Goal: Task Accomplishment & Management: Use online tool/utility

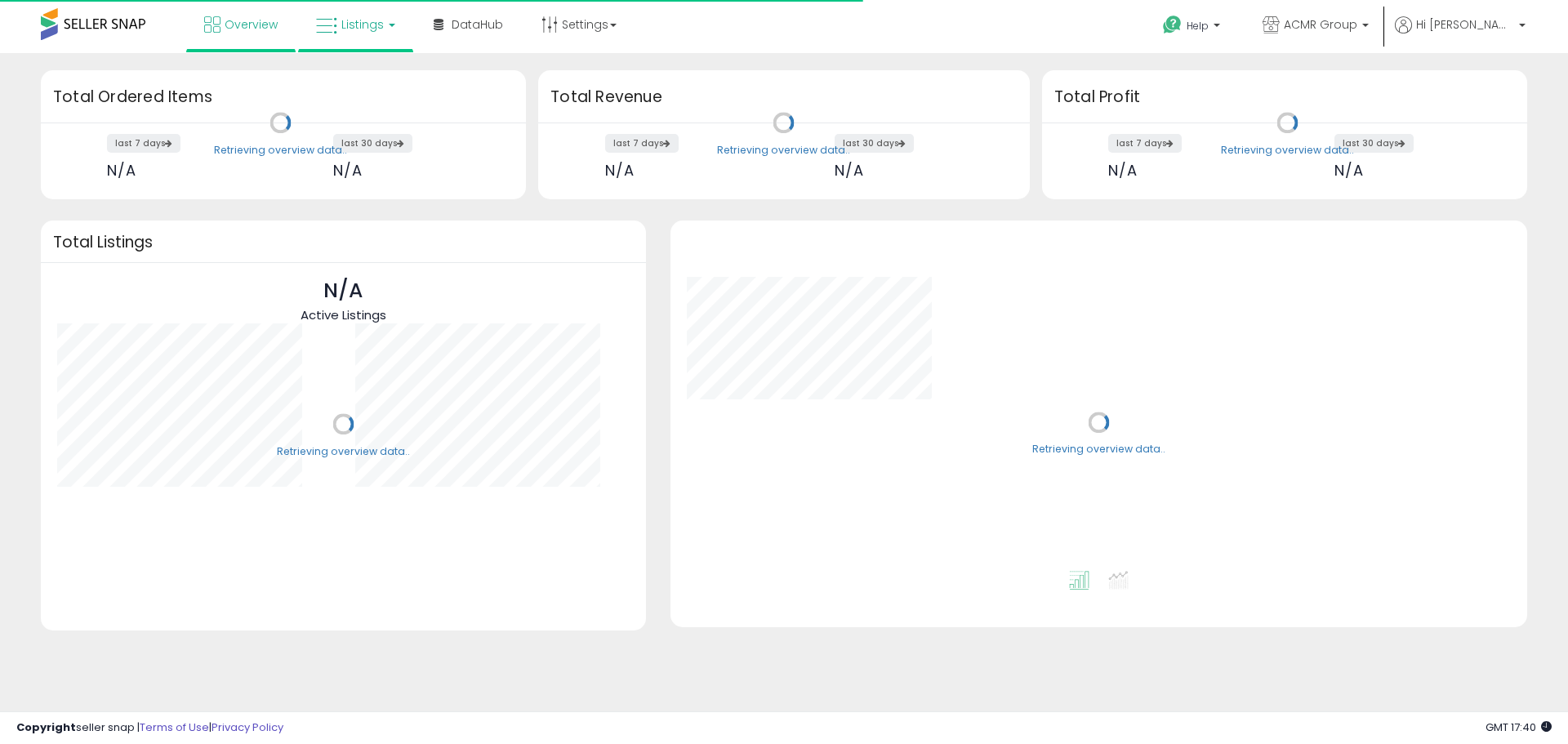
click at [361, 24] on span "Listings" at bounding box center [363, 25] width 43 height 16
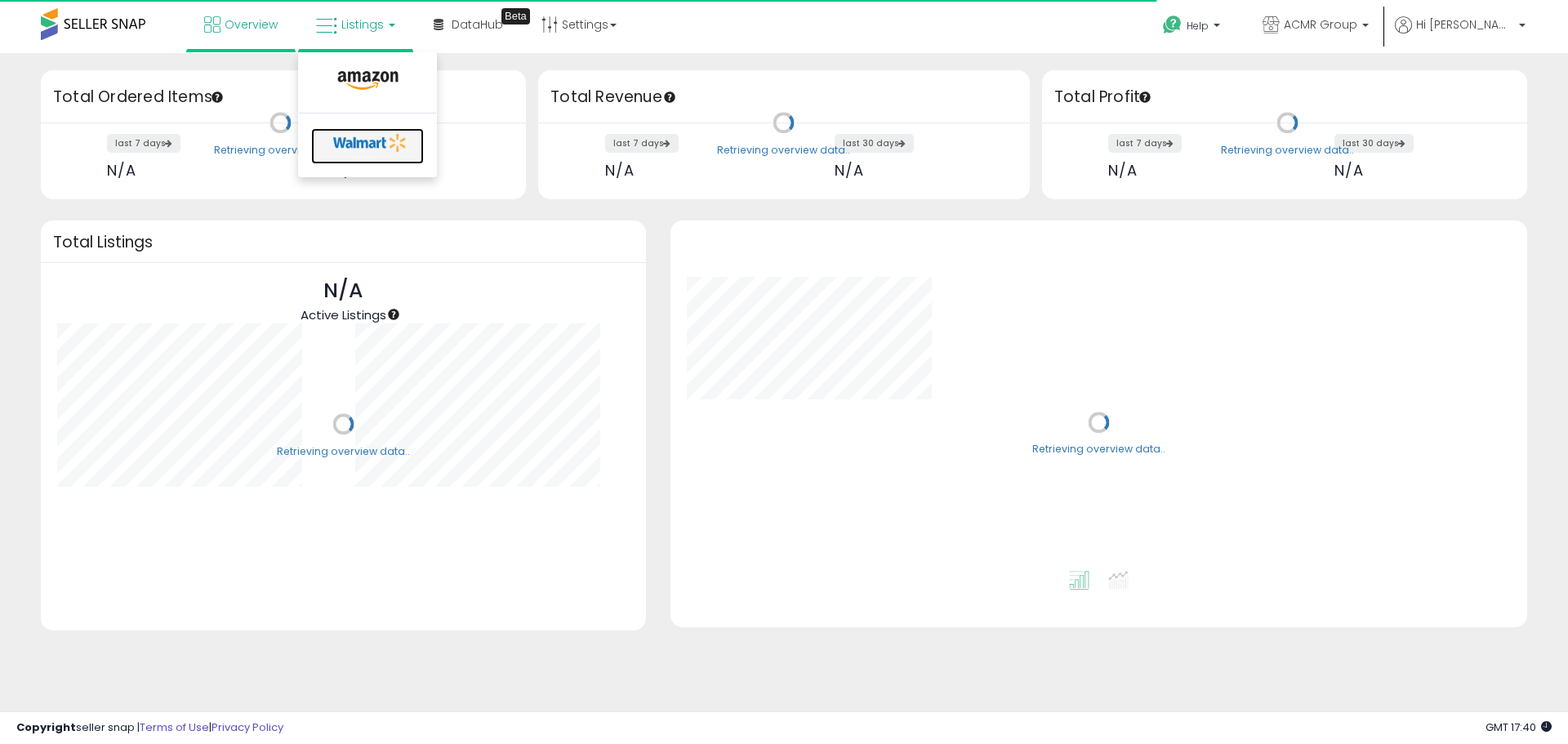
click at [368, 140] on icon at bounding box center [370, 143] width 86 height 25
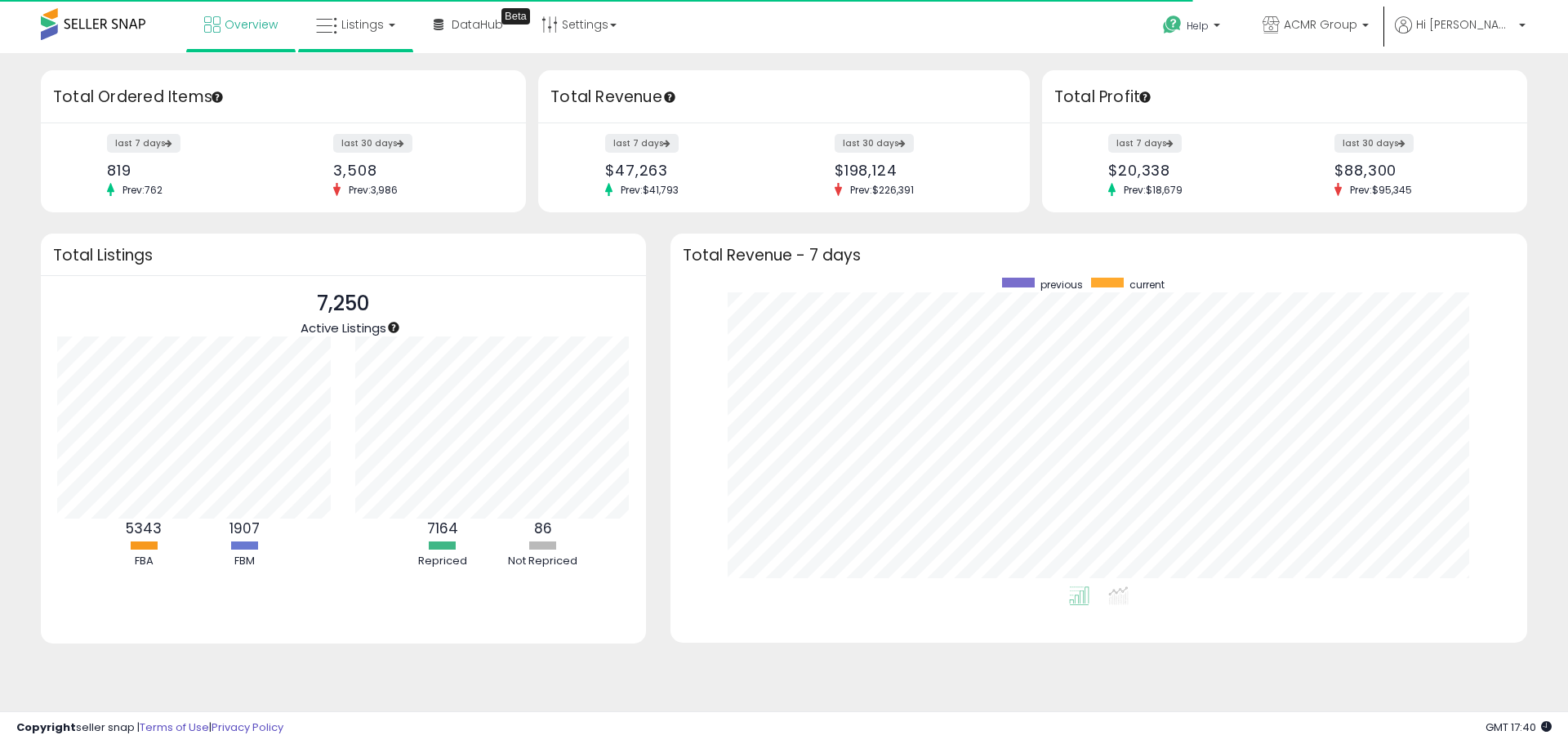
scroll to position [309, 825]
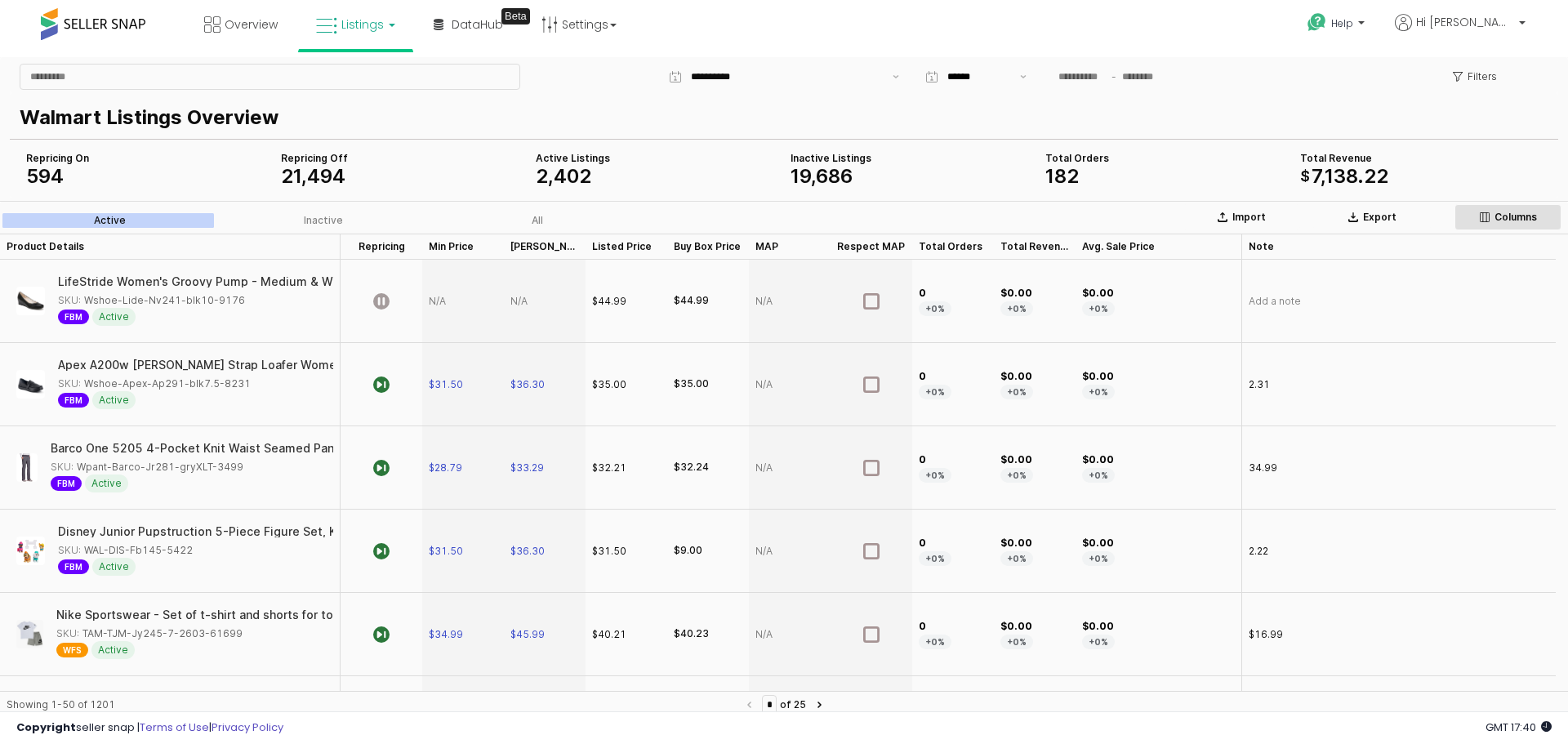
click at [1491, 219] on div "Columns" at bounding box center [1508, 217] width 93 height 13
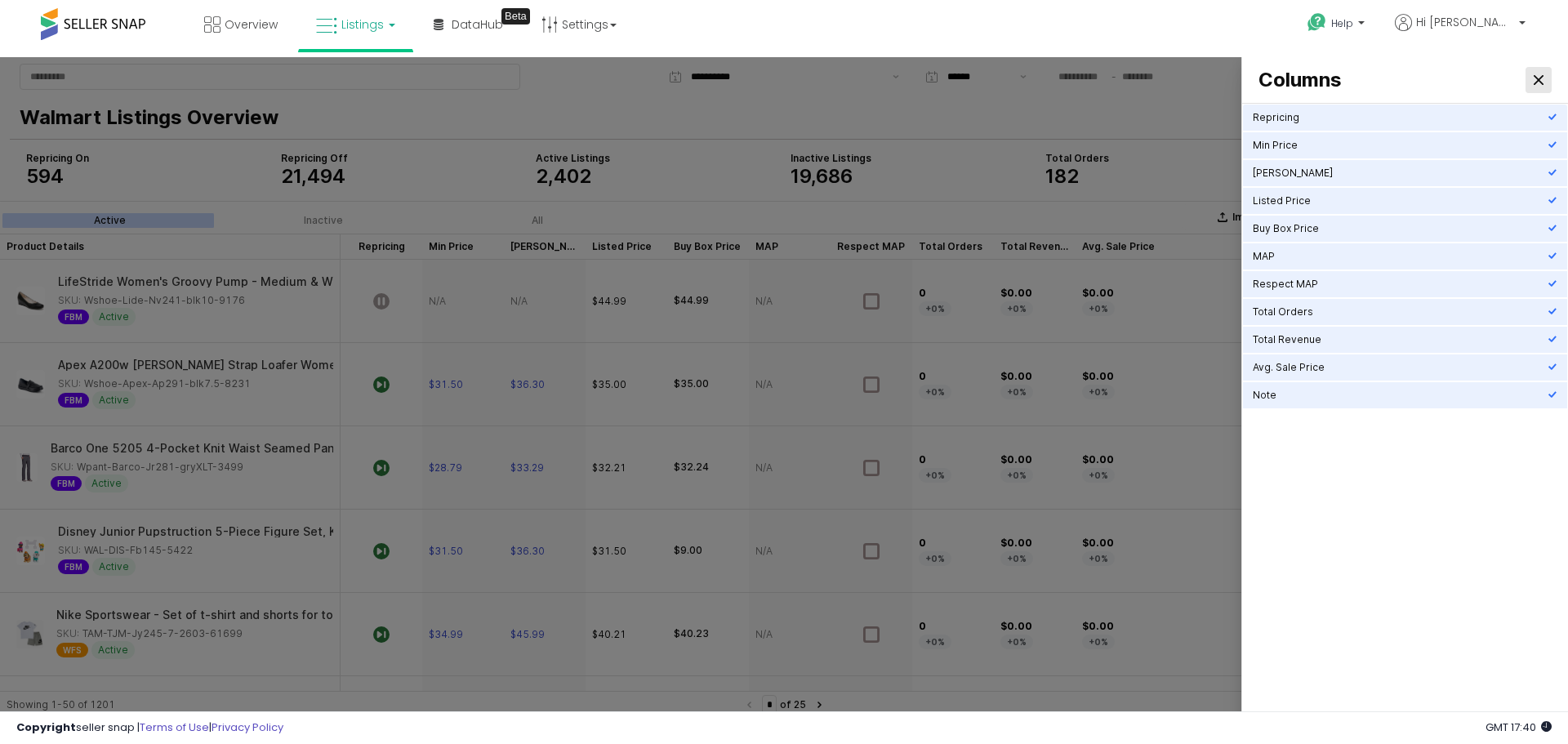
click at [1538, 86] on div "Close" at bounding box center [1539, 80] width 25 height 25
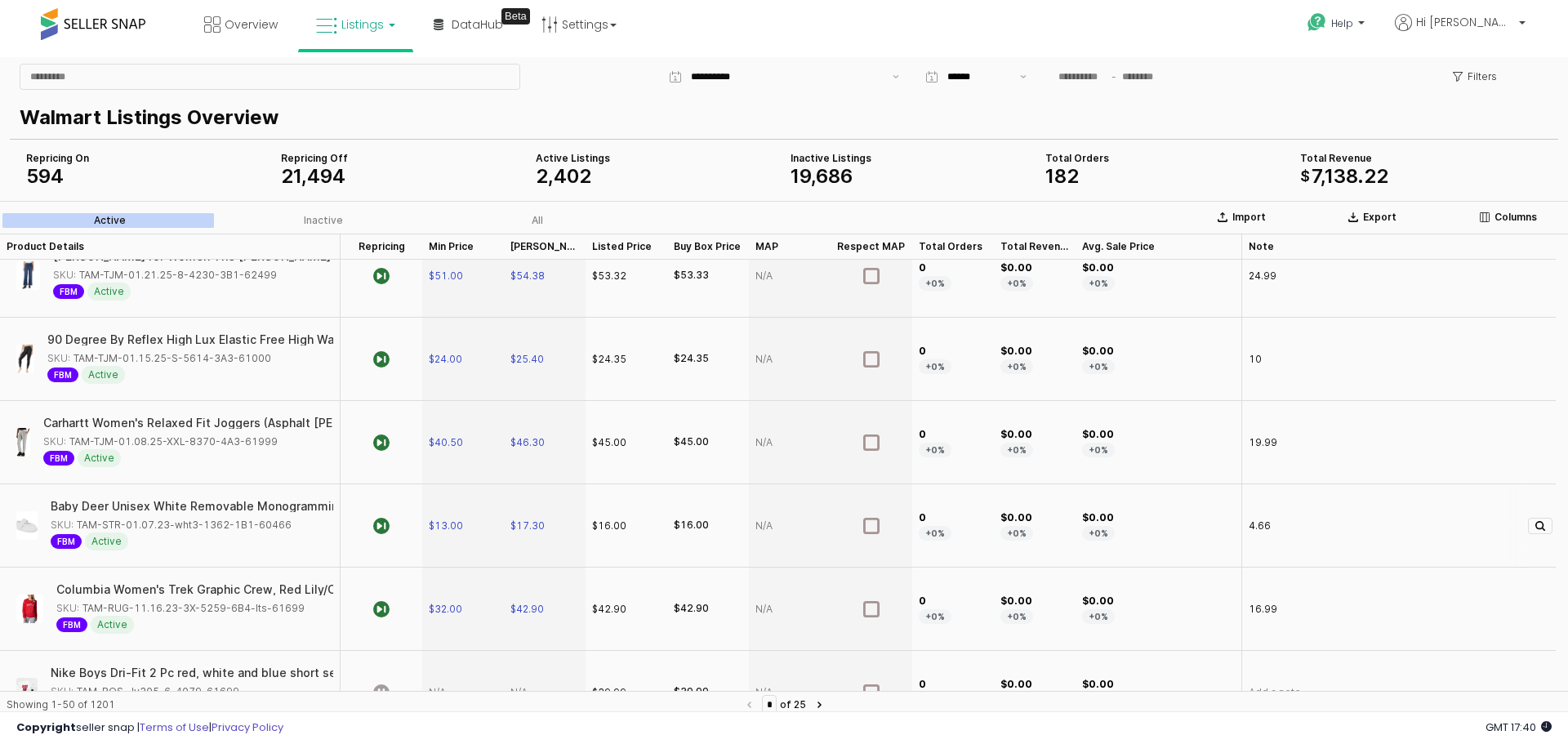
scroll to position [1551, 0]
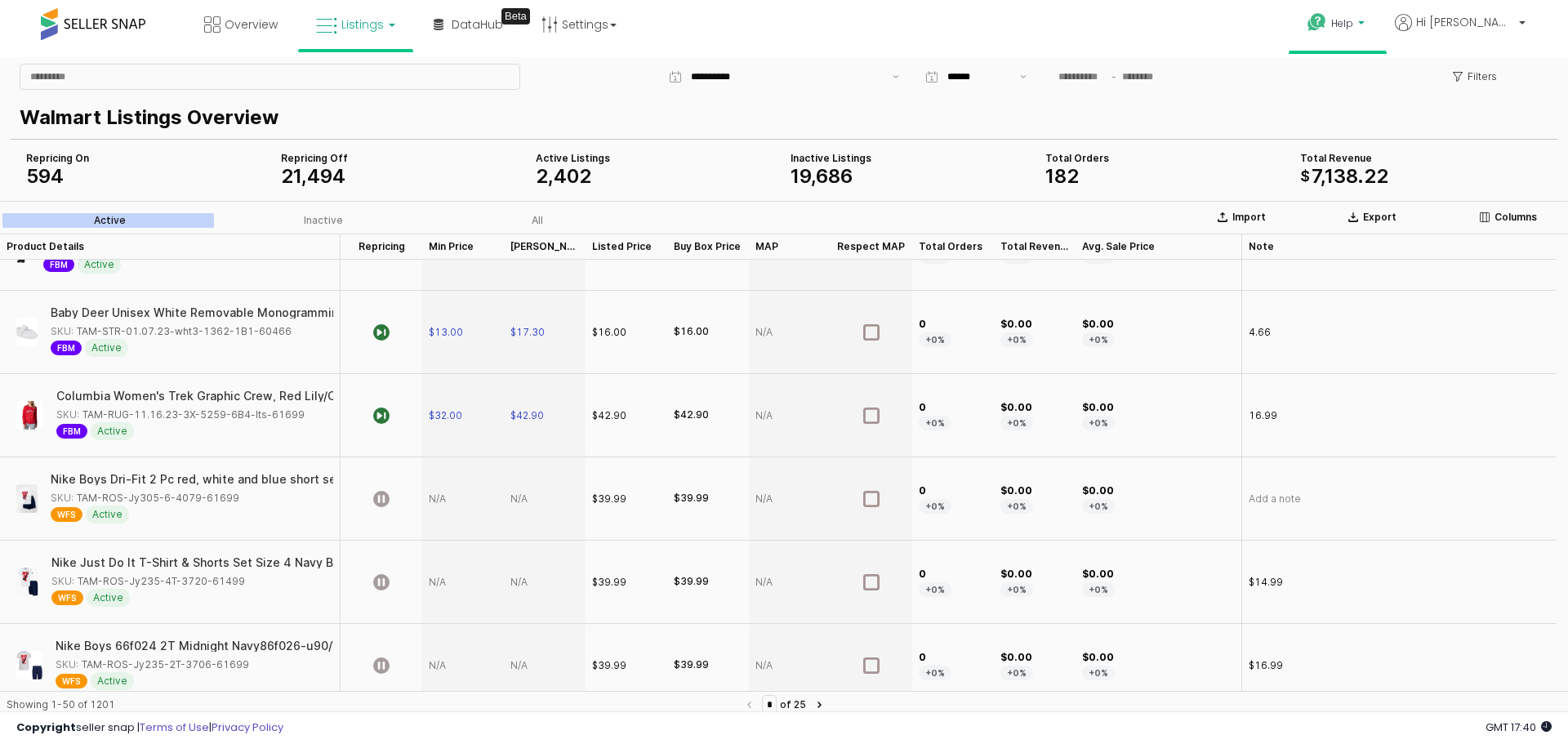
click at [1353, 18] on span "Help" at bounding box center [1342, 23] width 22 height 14
click at [1368, 128] on link "Search Knowledge Hub" at bounding box center [1352, 135] width 85 height 31
click at [1270, 215] on div "Import" at bounding box center [1242, 217] width 103 height 13
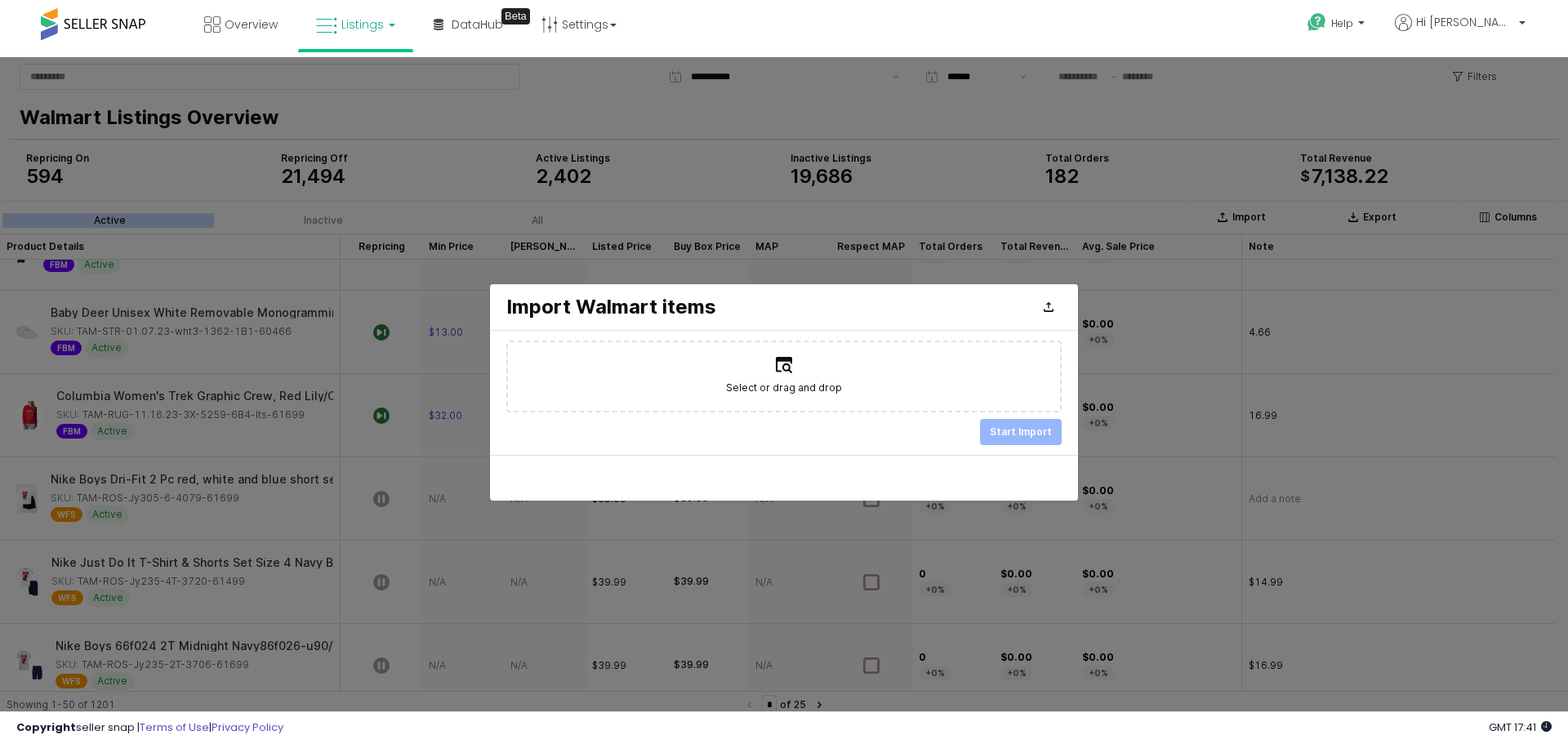
click at [856, 385] on label "Select or drag and drop" at bounding box center [784, 377] width 552 height 69
click at [785, 376] on input "Select or drag and drop" at bounding box center [784, 375] width 1 height 1
click at [1047, 306] on icon "Close" at bounding box center [1049, 307] width 10 height 10
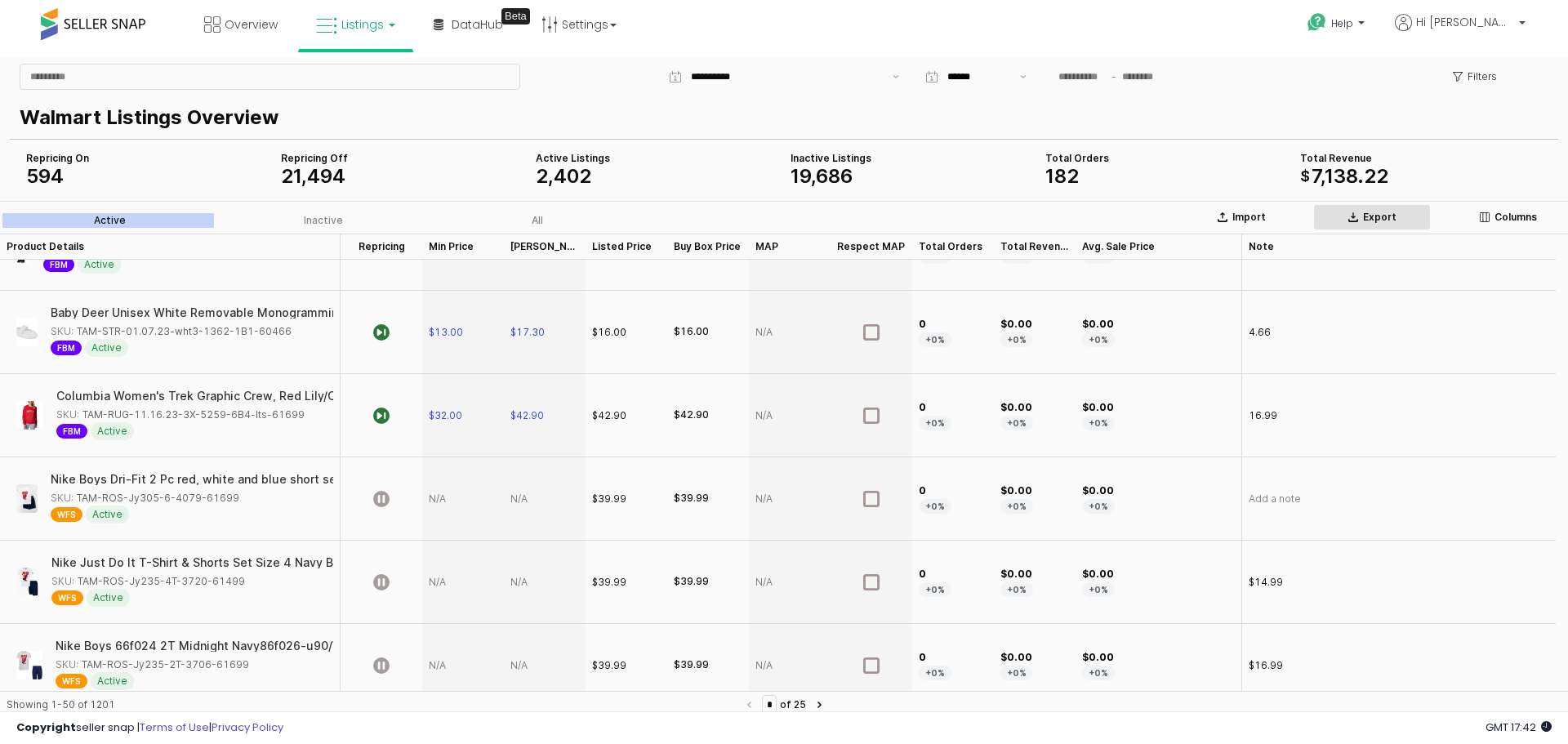
click at [1370, 212] on p "Export" at bounding box center [1379, 217] width 34 height 13
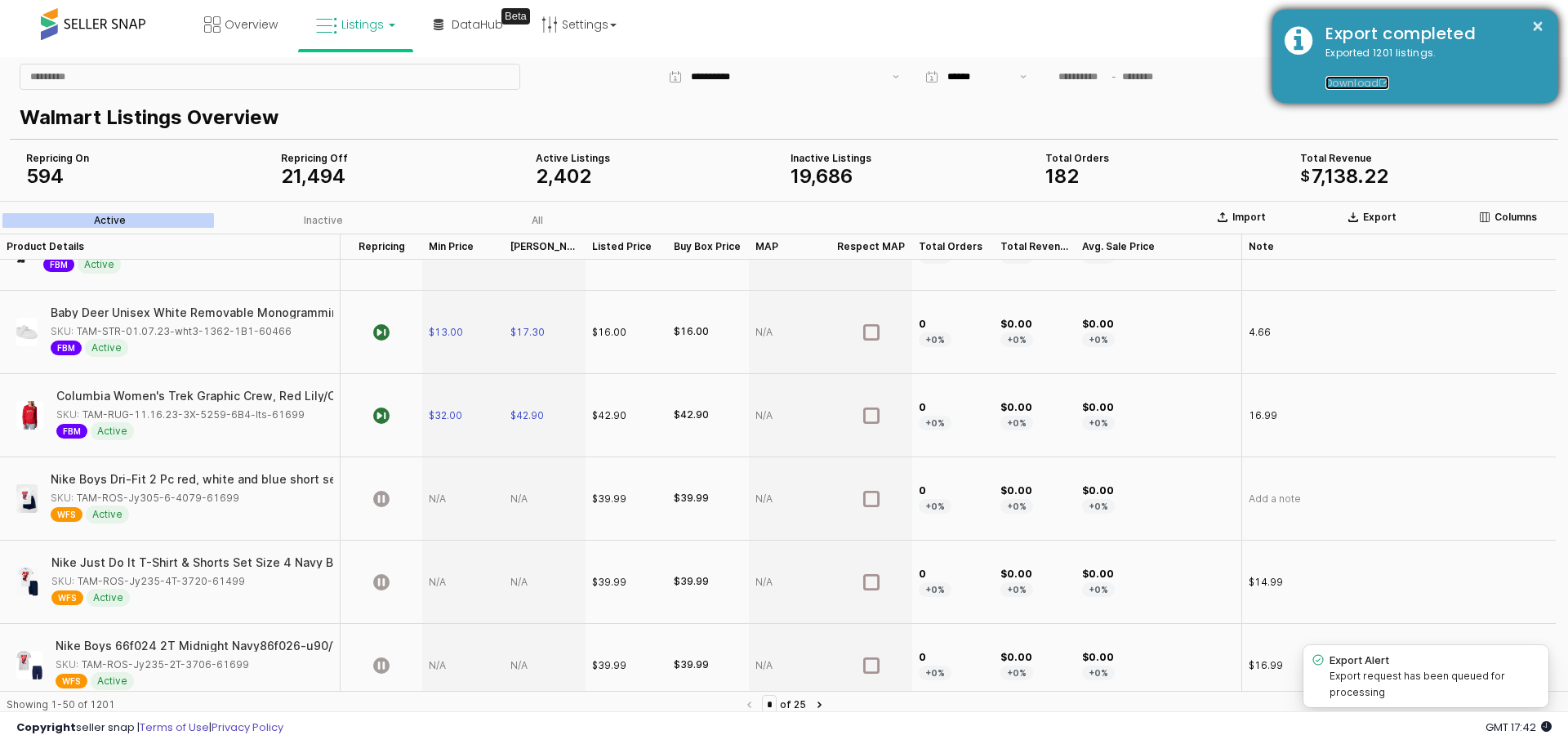
click at [1348, 86] on link "Download" at bounding box center [1357, 83] width 64 height 14
